Goal: Task Accomplishment & Management: Manage account settings

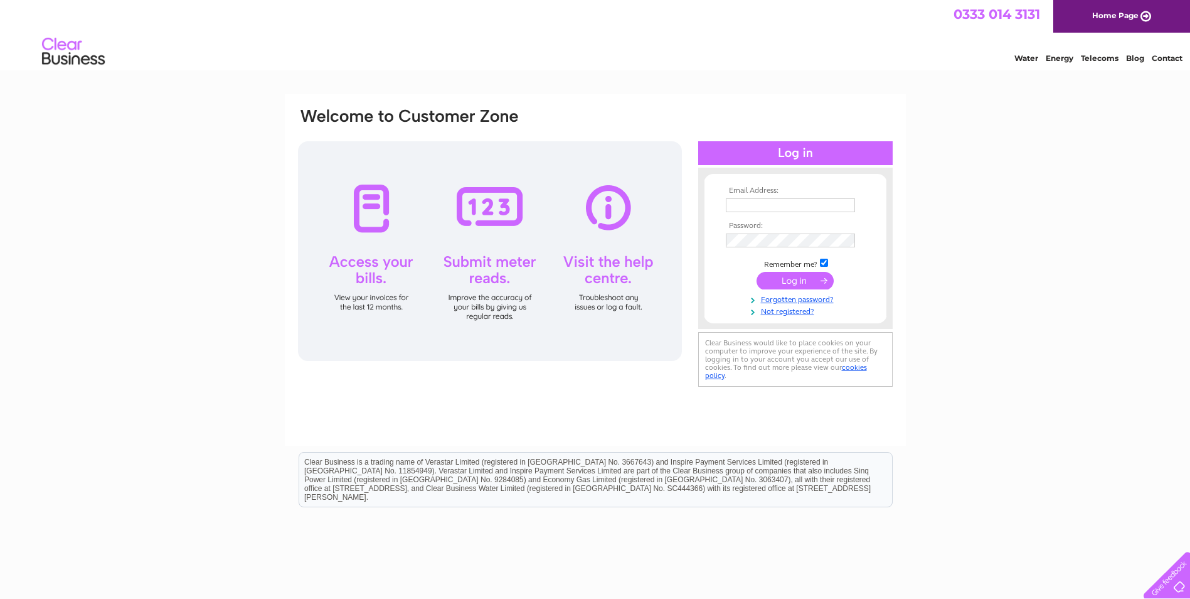
click at [779, 205] on input "text" at bounding box center [790, 205] width 129 height 14
type input "[EMAIL_ADDRESS][DOMAIN_NAME]"
click at [757, 273] on input "submit" at bounding box center [795, 282] width 77 height 18
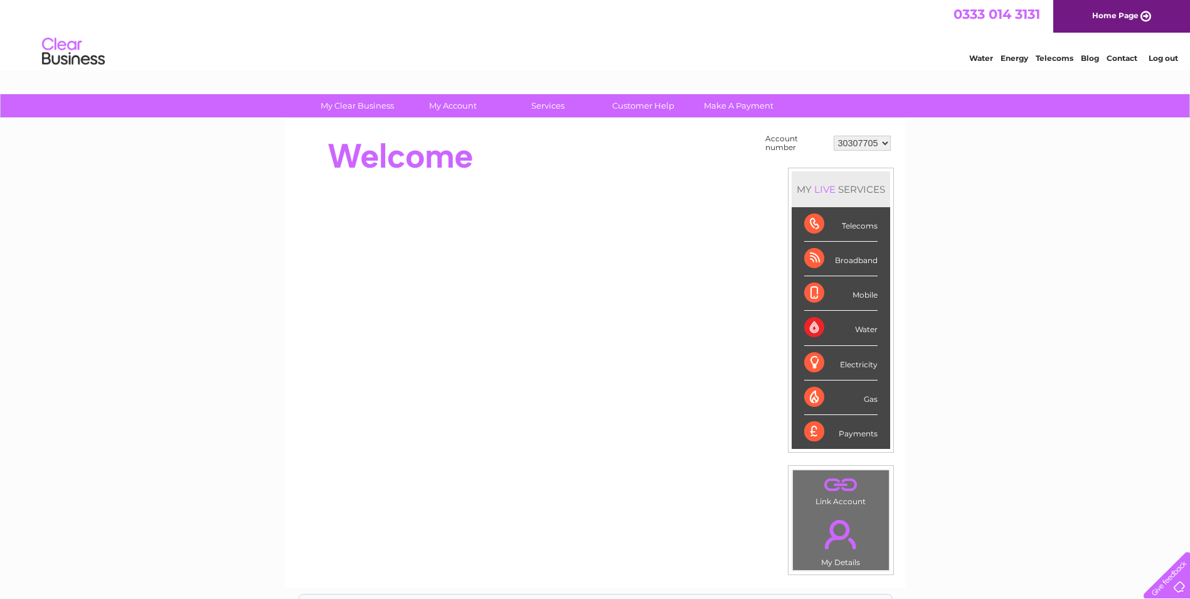
click at [815, 326] on div "Water" at bounding box center [840, 328] width 73 height 35
click at [883, 322] on li "Water" at bounding box center [841, 328] width 99 height 35
click at [884, 147] on select "30307705 30316673" at bounding box center [862, 143] width 57 height 15
click at [922, 156] on div "My Clear Business Login Details My Details My Preferences Link Account My Accou…" at bounding box center [595, 448] width 1190 height 708
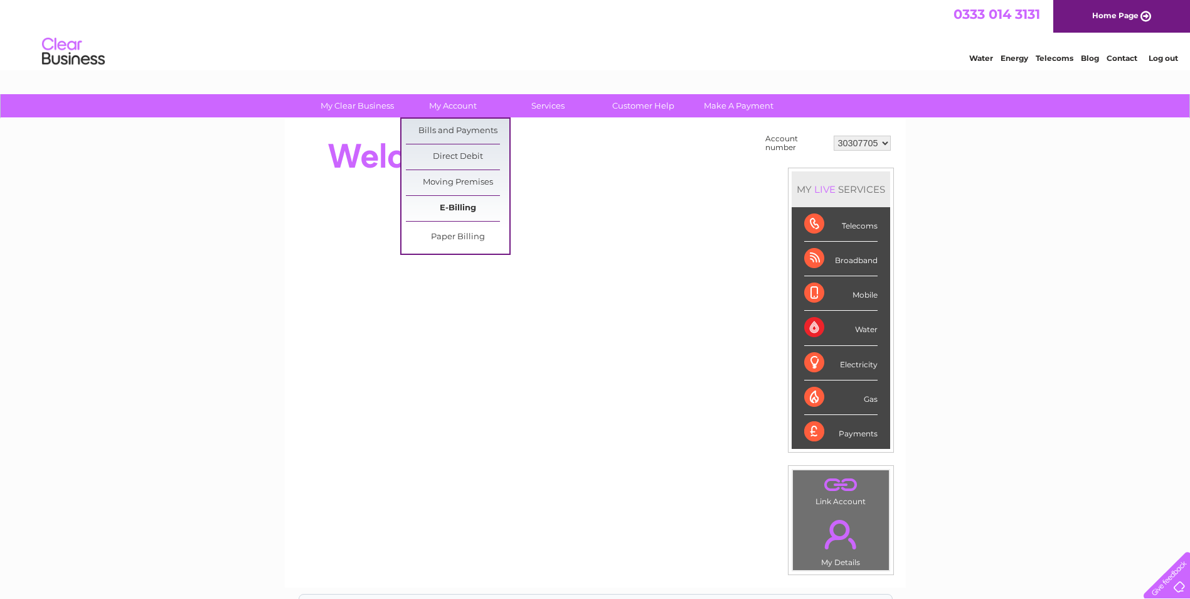
click at [453, 210] on link "E-Billing" at bounding box center [458, 208] width 104 height 25
click at [452, 128] on link "Bills and Payments" at bounding box center [458, 131] width 104 height 25
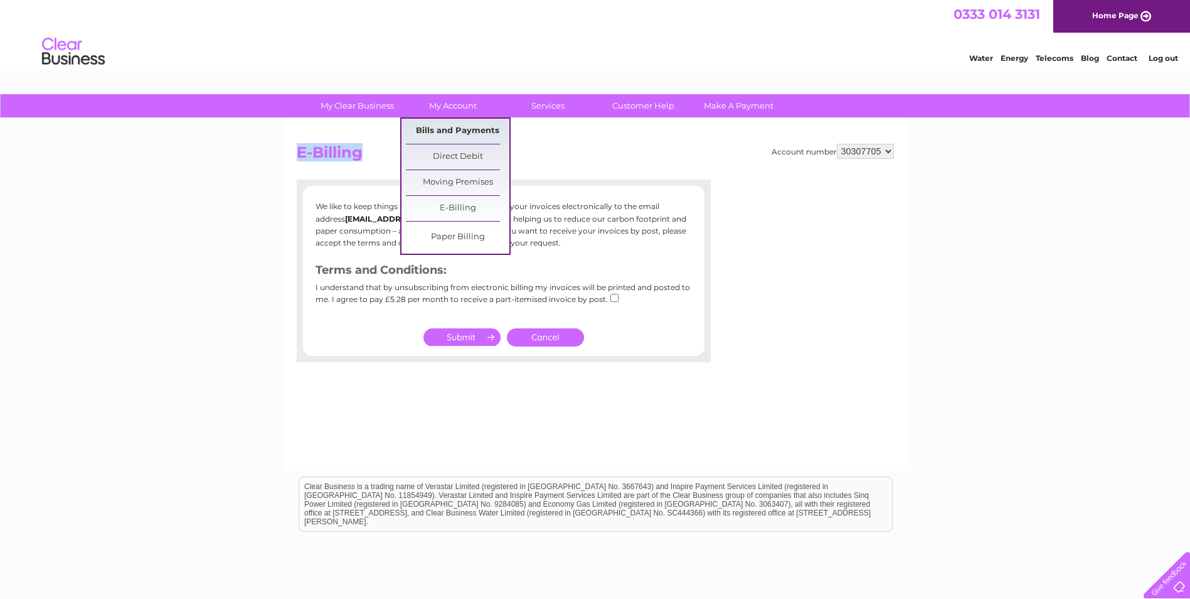
click at [466, 131] on link "Bills and Payments" at bounding box center [458, 131] width 104 height 25
click at [446, 130] on link "Bills and Payments" at bounding box center [458, 131] width 104 height 25
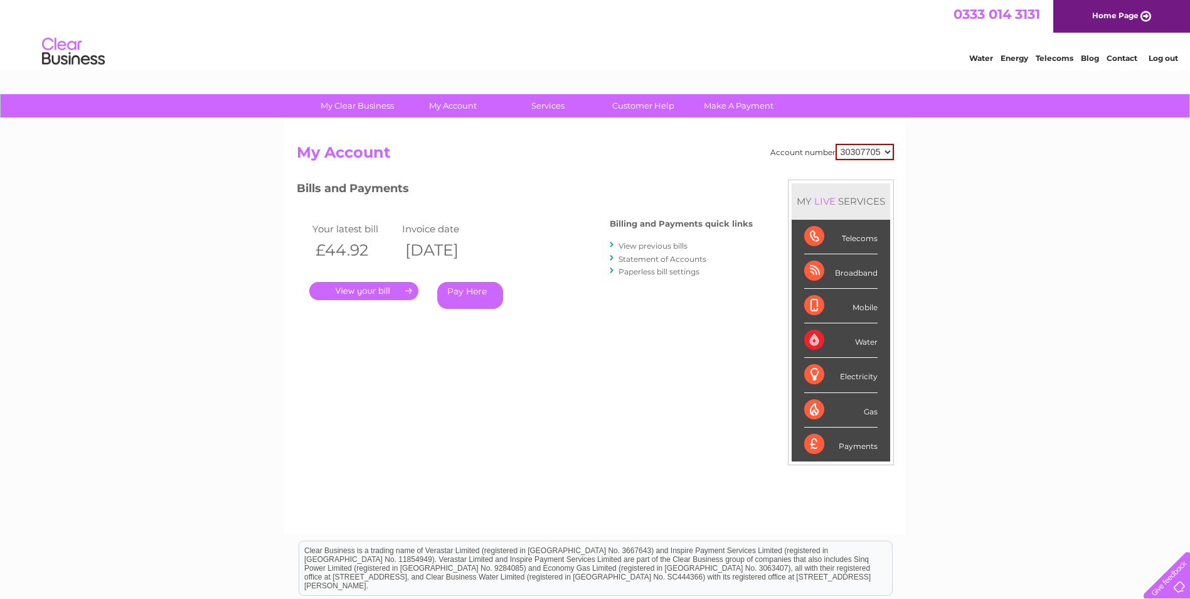
click at [386, 289] on link "." at bounding box center [363, 291] width 109 height 18
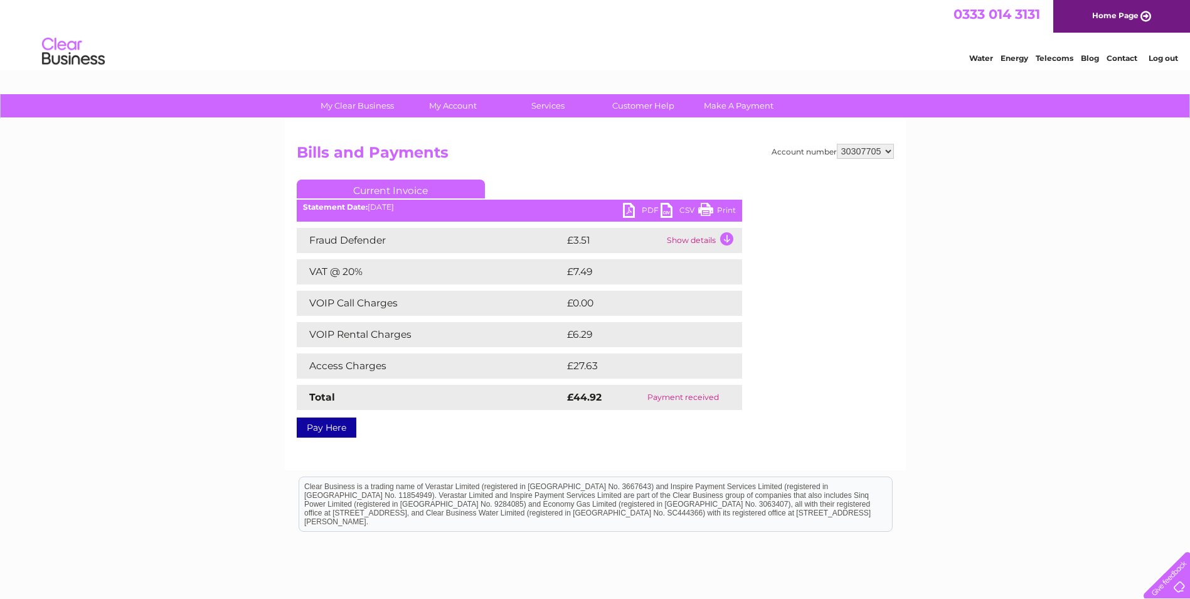
click at [862, 148] on select "30307705 30316673" at bounding box center [865, 151] width 57 height 15
select select "30316673"
click at [837, 144] on select "30307705 30316673" at bounding box center [865, 151] width 57 height 15
click at [631, 139] on div "Account number 30307705 30316673 Bills and Payments Current Invoice PDF CSV Pri…" at bounding box center [595, 294] width 621 height 351
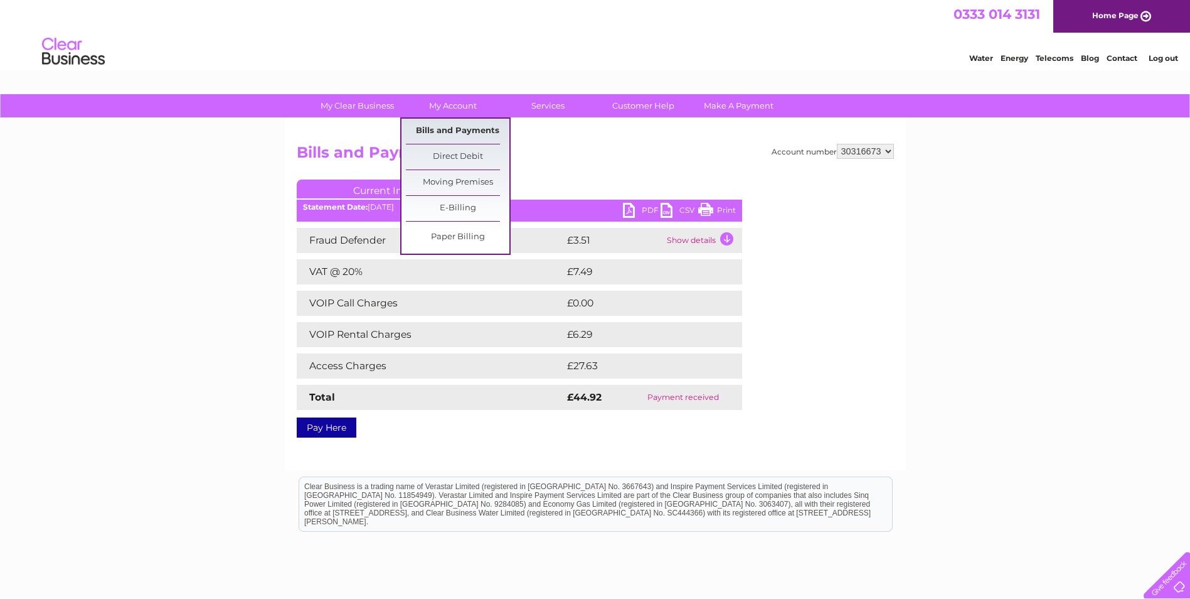
click at [465, 128] on link "Bills and Payments" at bounding box center [458, 131] width 104 height 25
